Goal: Information Seeking & Learning: Learn about a topic

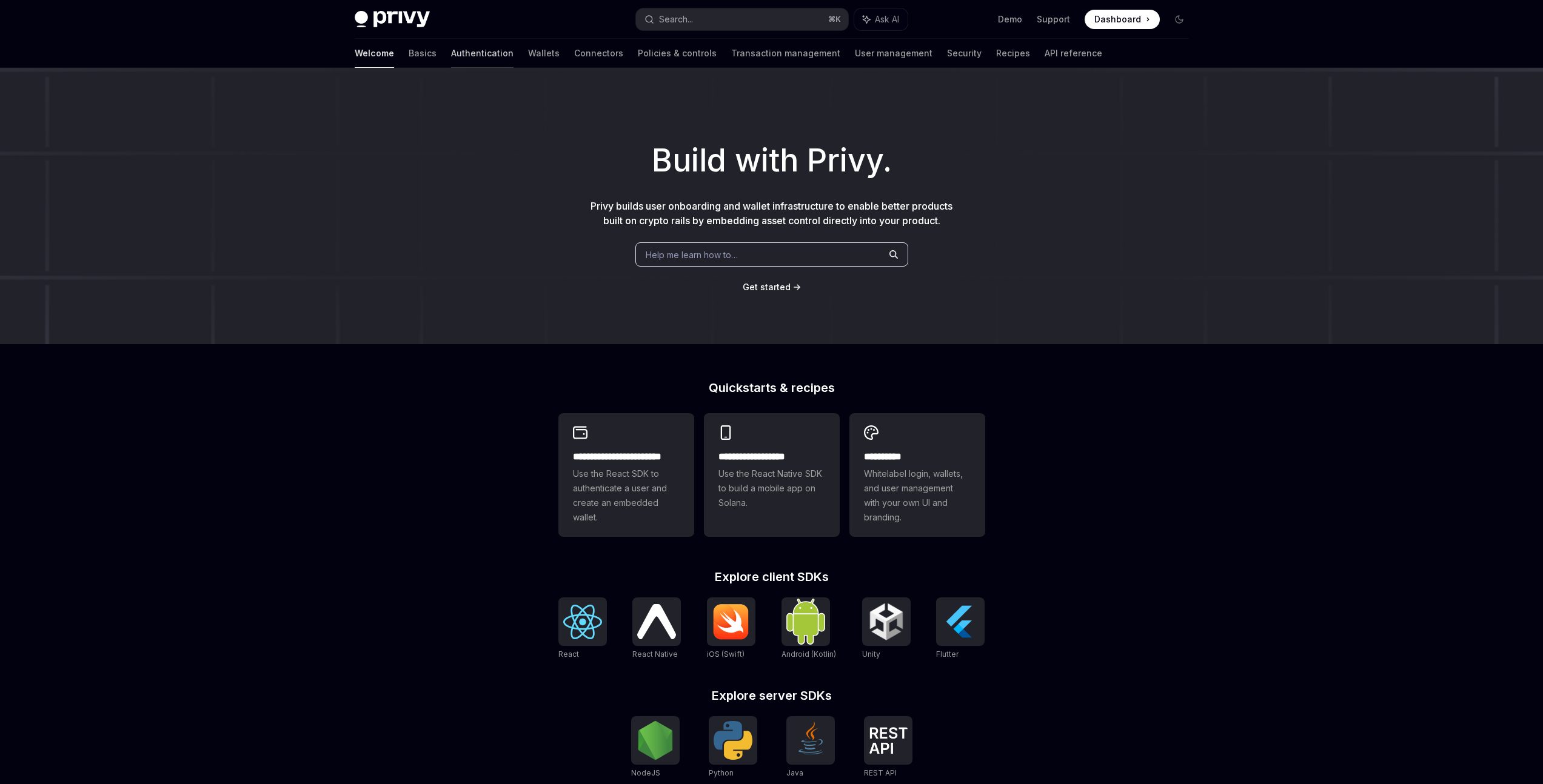
click at [451, 52] on link "Authentication" at bounding box center [482, 53] width 62 height 29
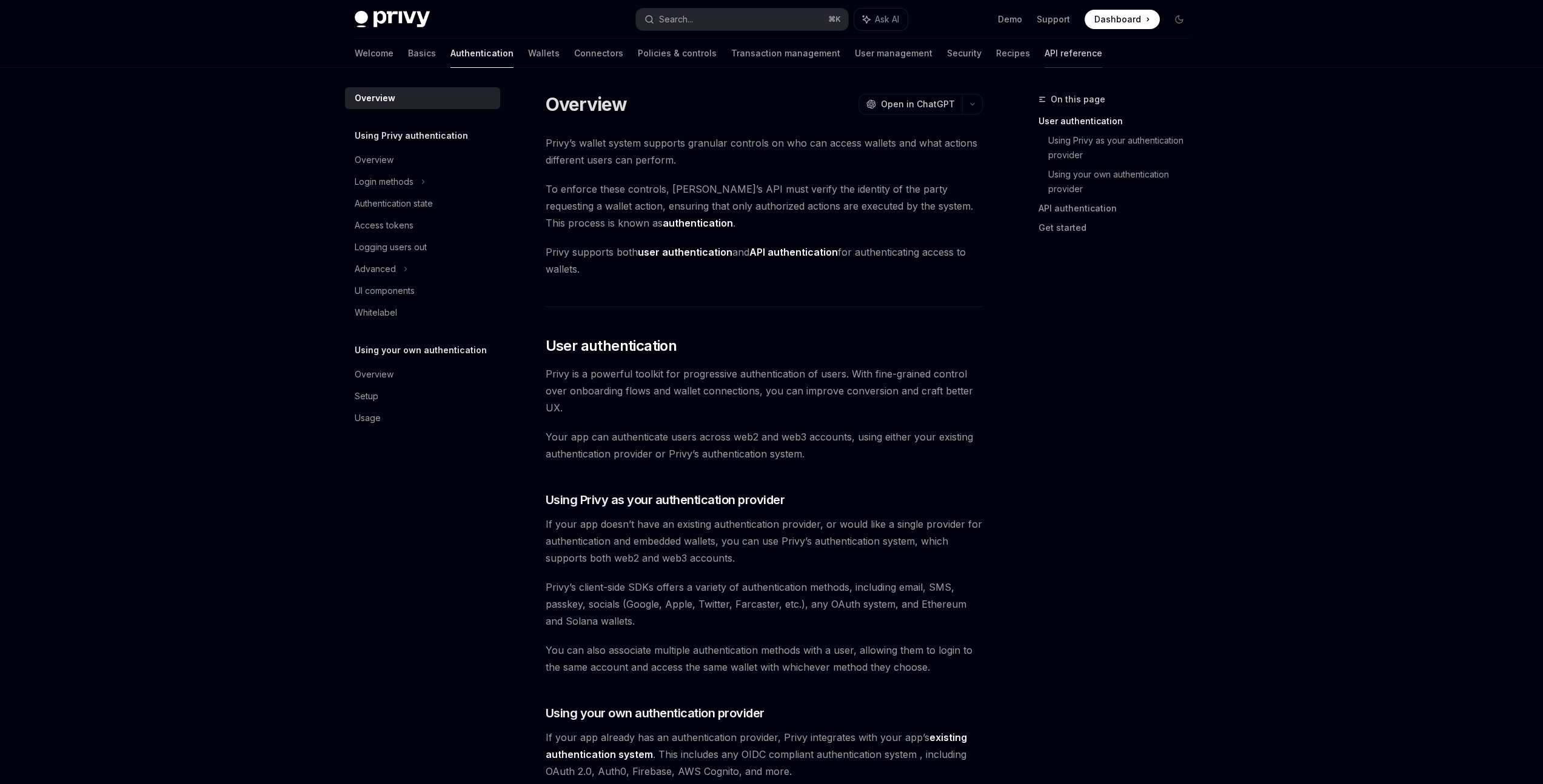
click at [1044, 52] on link "API reference" at bounding box center [1073, 53] width 58 height 29
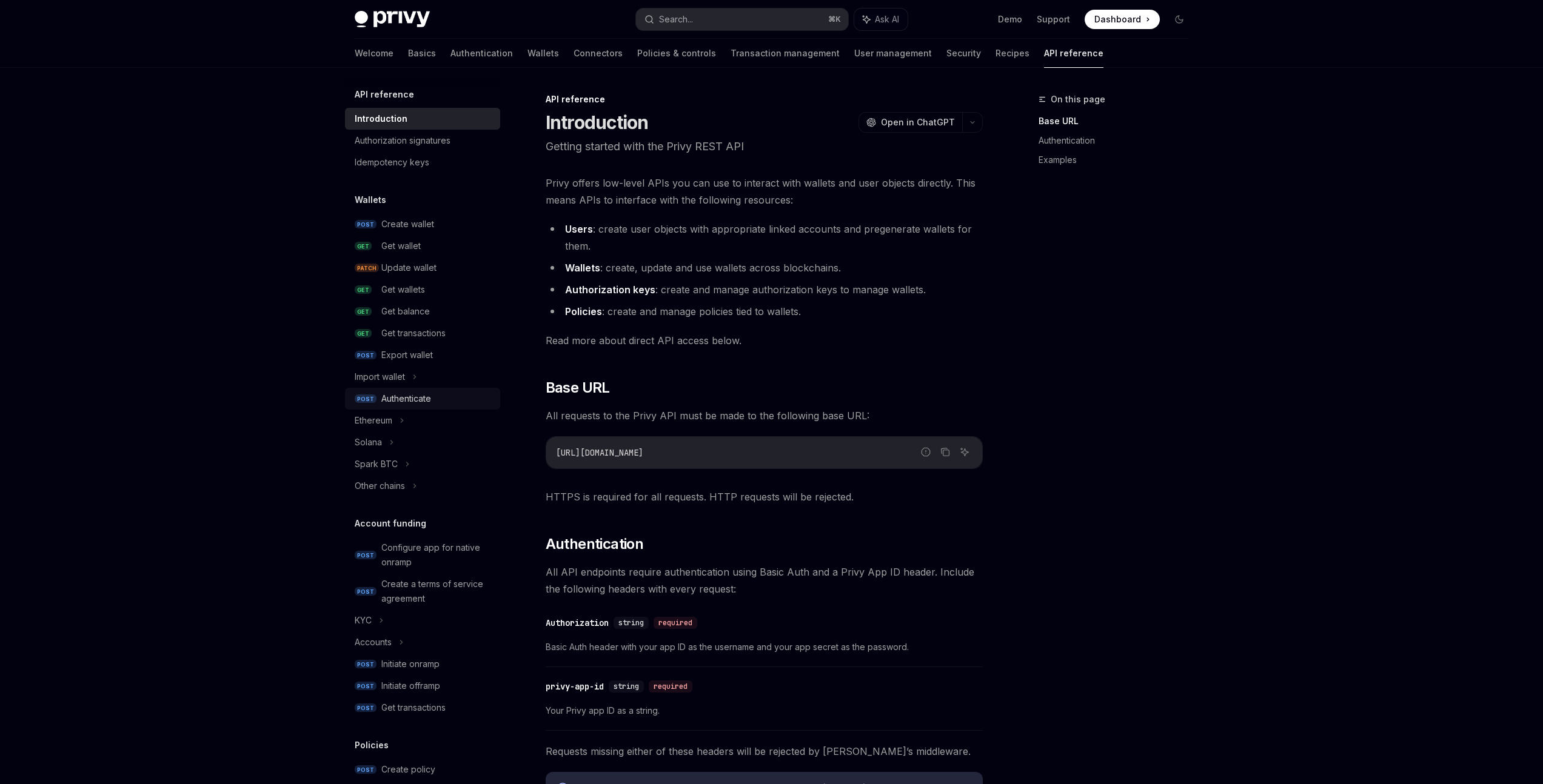
click at [435, 392] on div "Authenticate" at bounding box center [437, 399] width 111 height 14
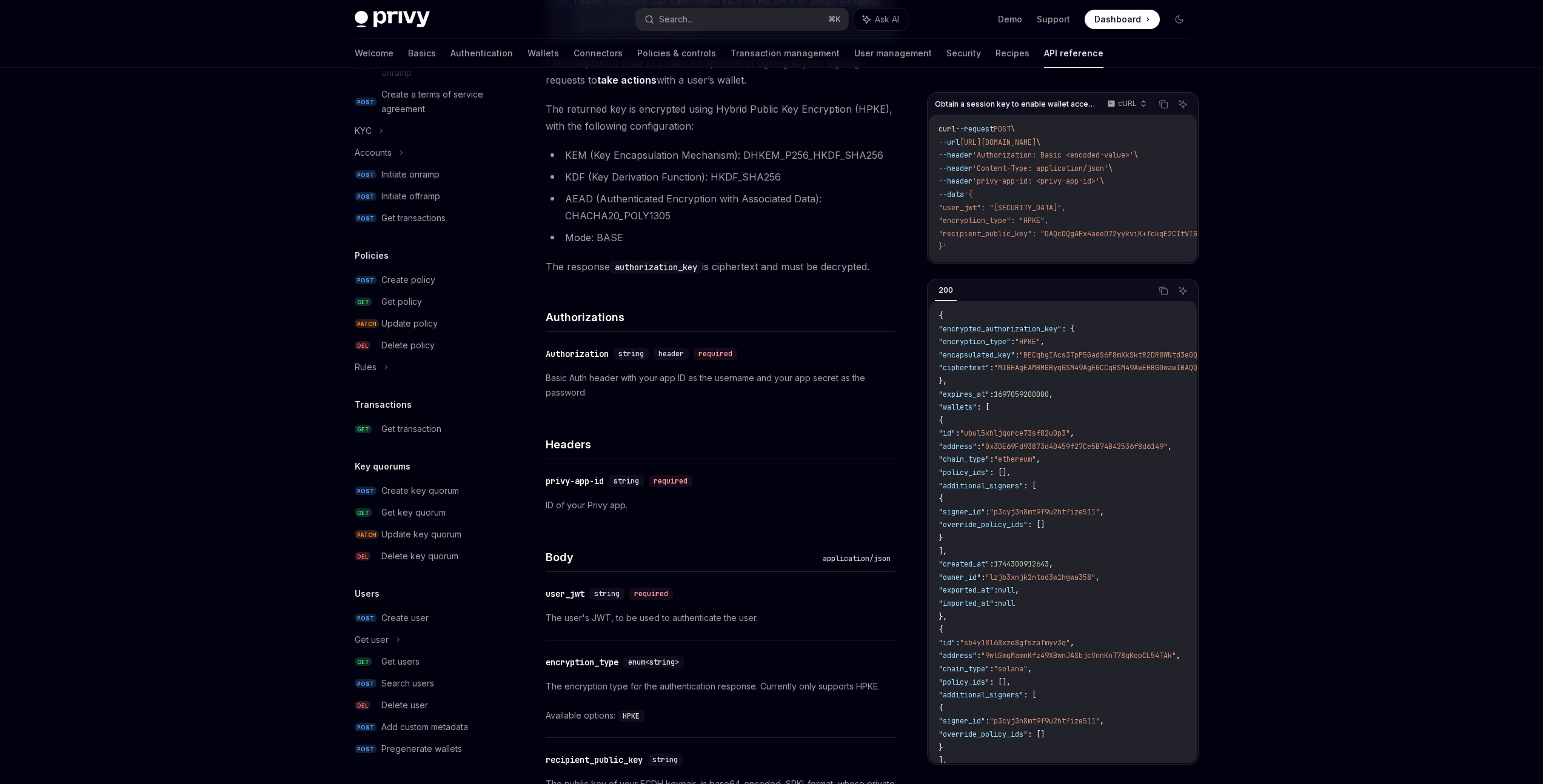
scroll to position [236, 0]
click at [427, 663] on div "Get users" at bounding box center [437, 662] width 111 height 14
type textarea "*"
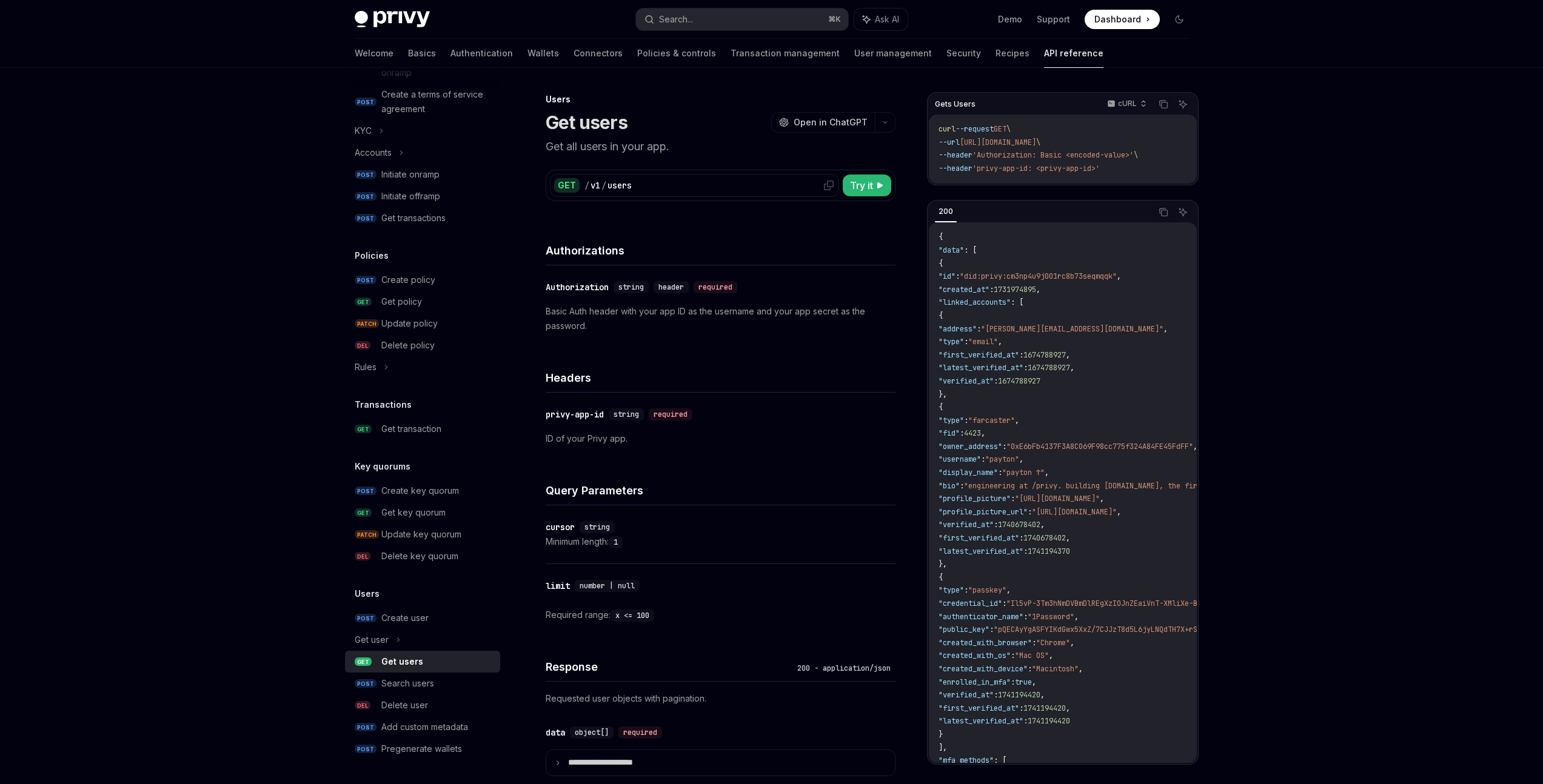
click at [825, 186] on icon at bounding box center [829, 185] width 10 height 10
click at [700, 17] on button "Search... ⌘ K" at bounding box center [742, 19] width 212 height 22
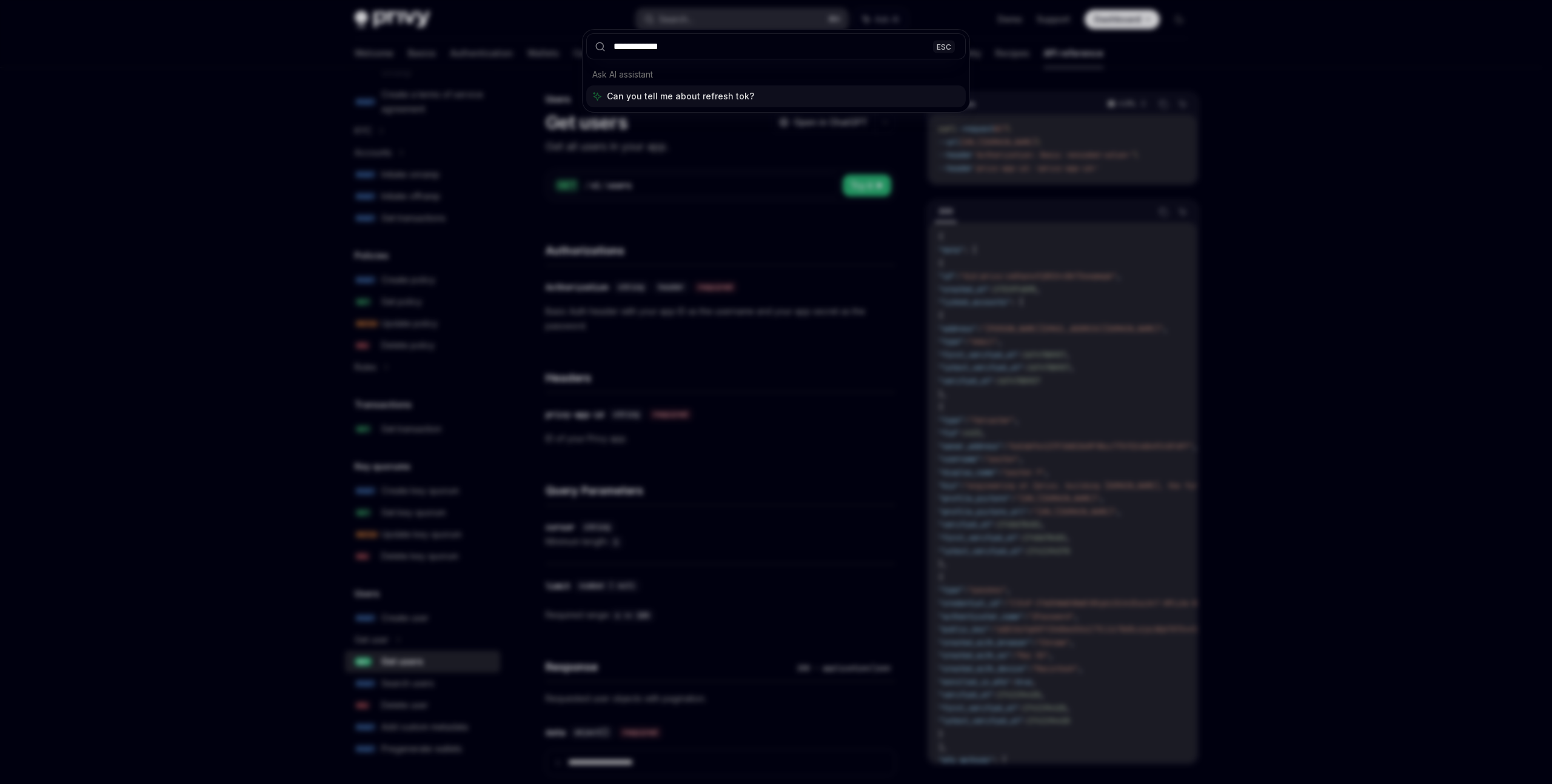
type input "**********"
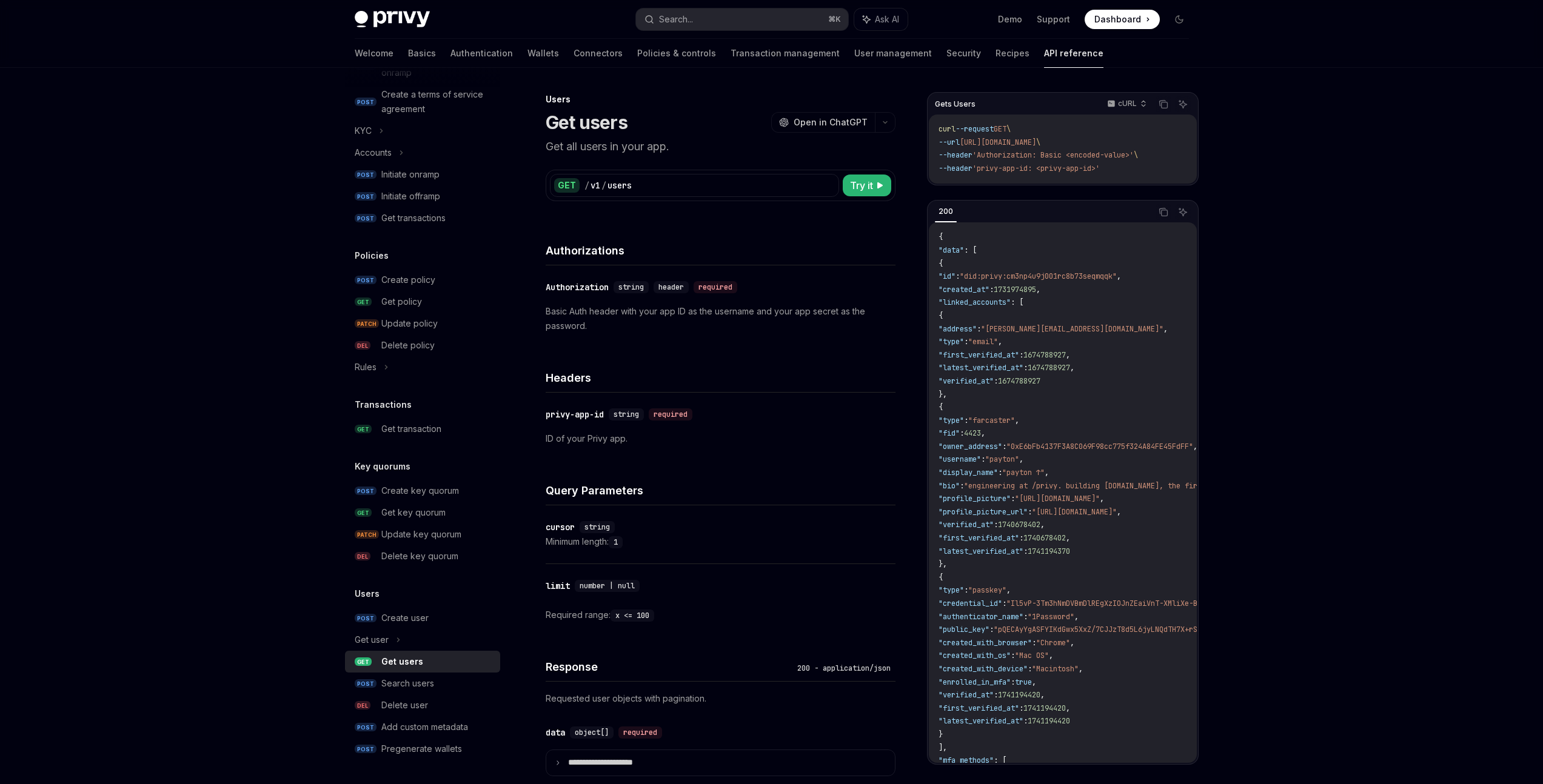
type textarea "*"
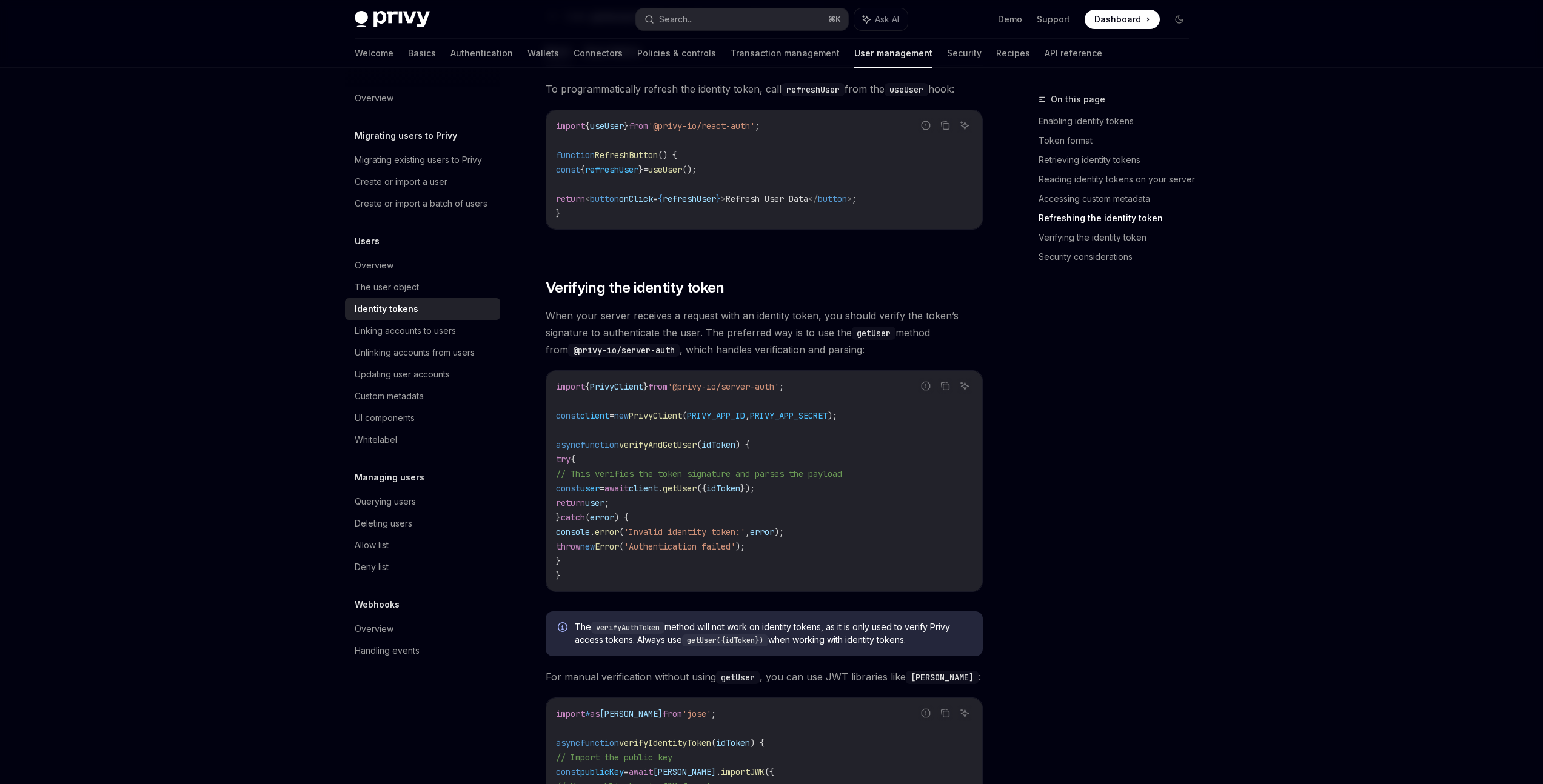
scroll to position [3280, 0]
